Goal: Download file/media

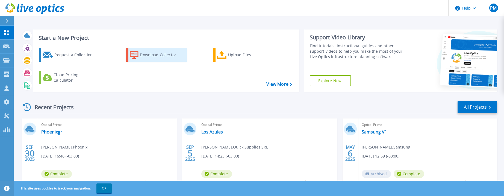
click at [167, 57] on div "Download Collector" at bounding box center [162, 54] width 44 height 11
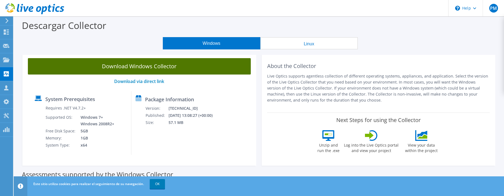
click at [182, 70] on link "Download Windows Collector" at bounding box center [139, 66] width 223 height 16
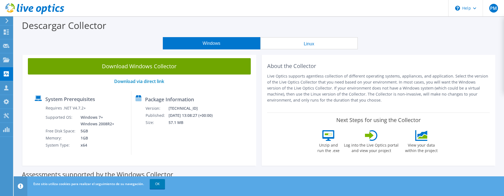
click at [159, 184] on link "OK" at bounding box center [157, 184] width 15 height 10
